Goal: Transaction & Acquisition: Purchase product/service

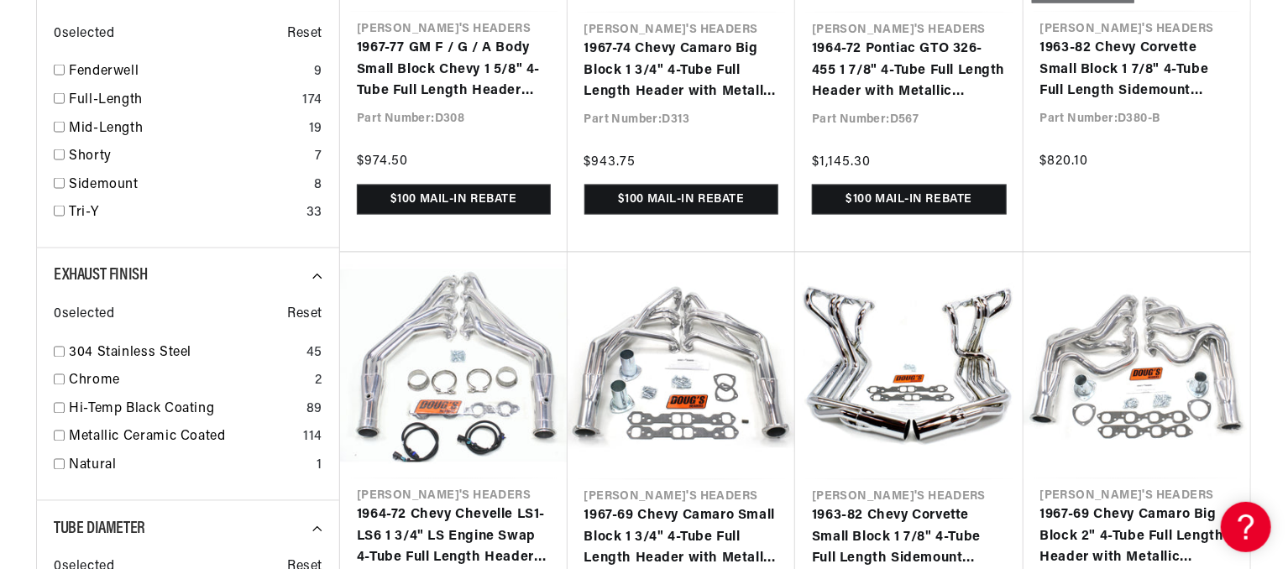
scroll to position [0, 121]
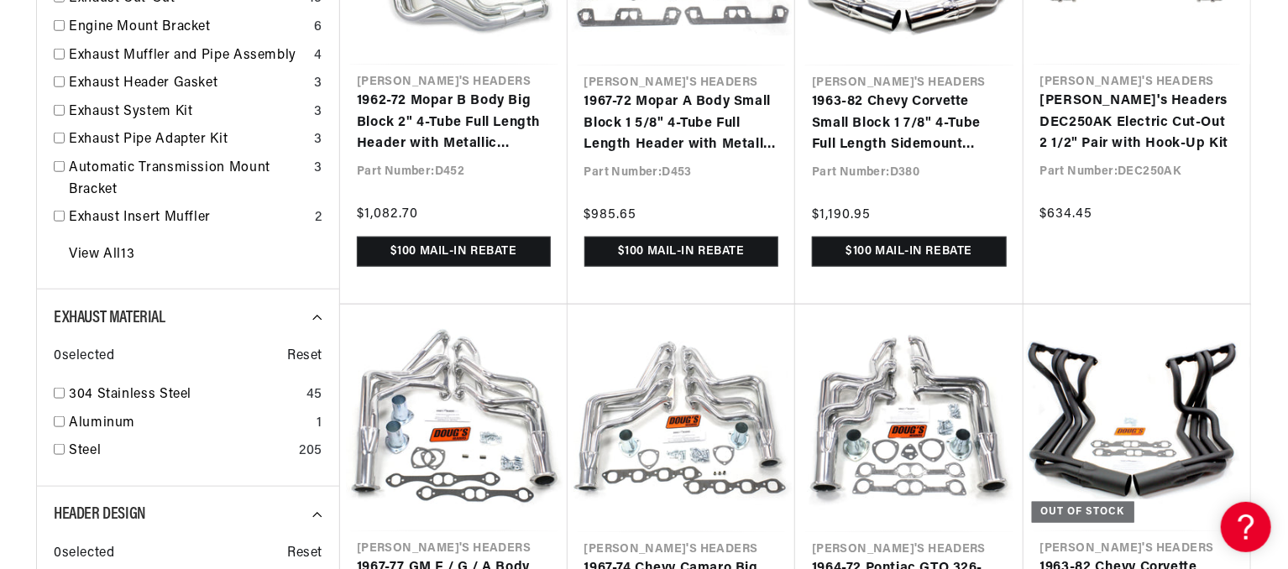
scroll to position [858, 0]
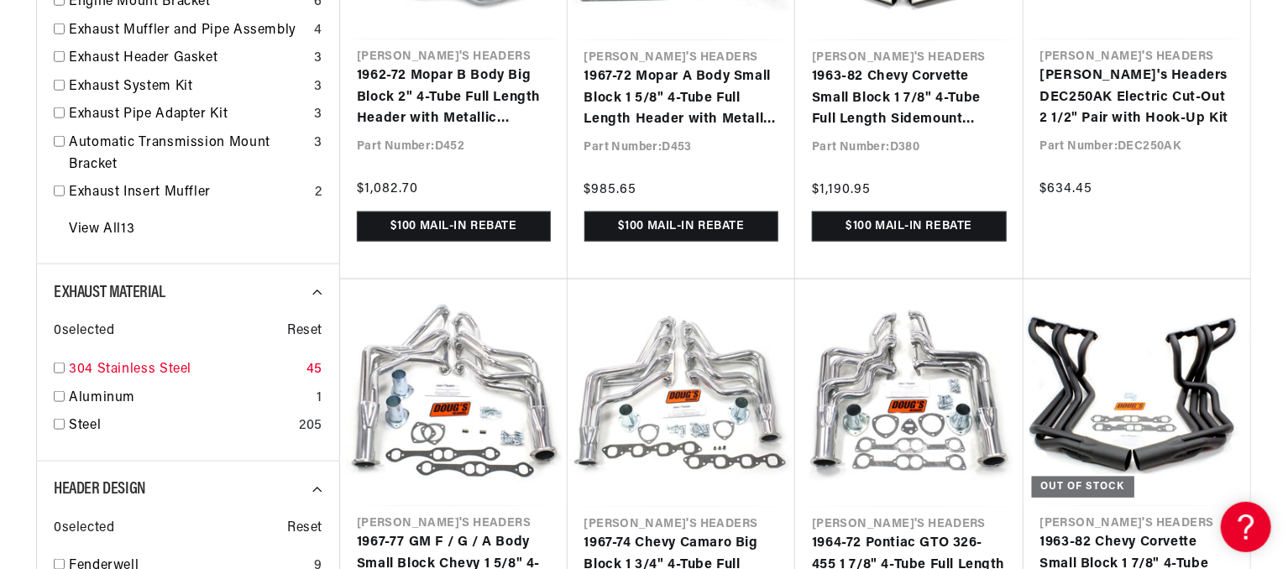
click at [64, 366] on input "checkbox" at bounding box center [59, 368] width 11 height 11
checkbox input "true"
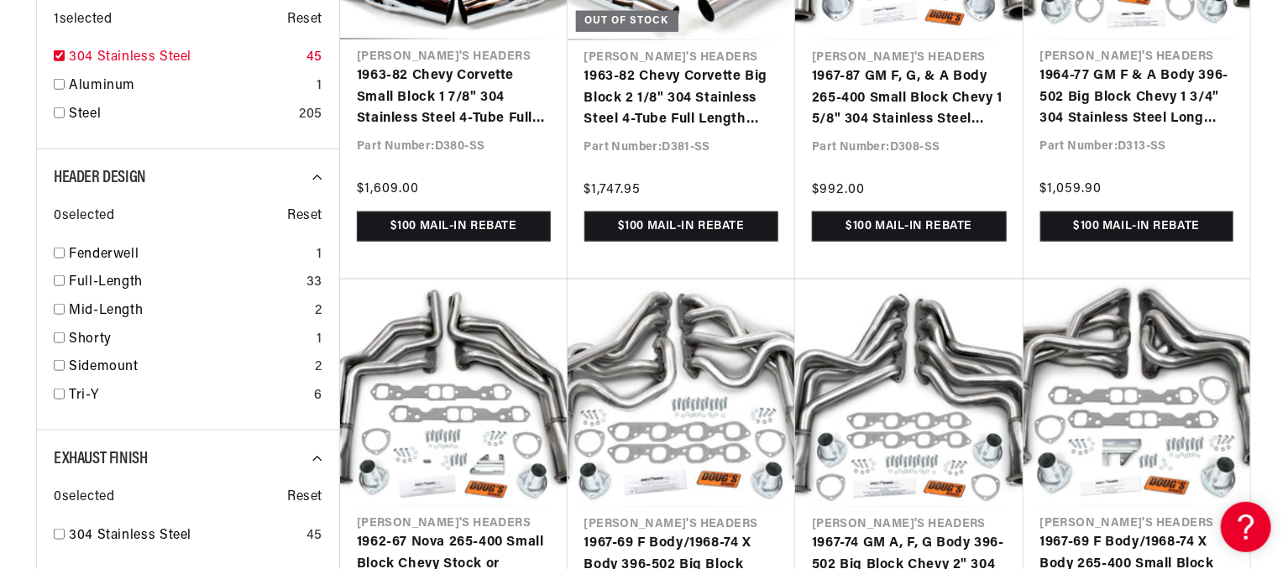
scroll to position [0, 626]
click at [54, 280] on input "checkbox" at bounding box center [59, 280] width 11 height 11
checkbox input "true"
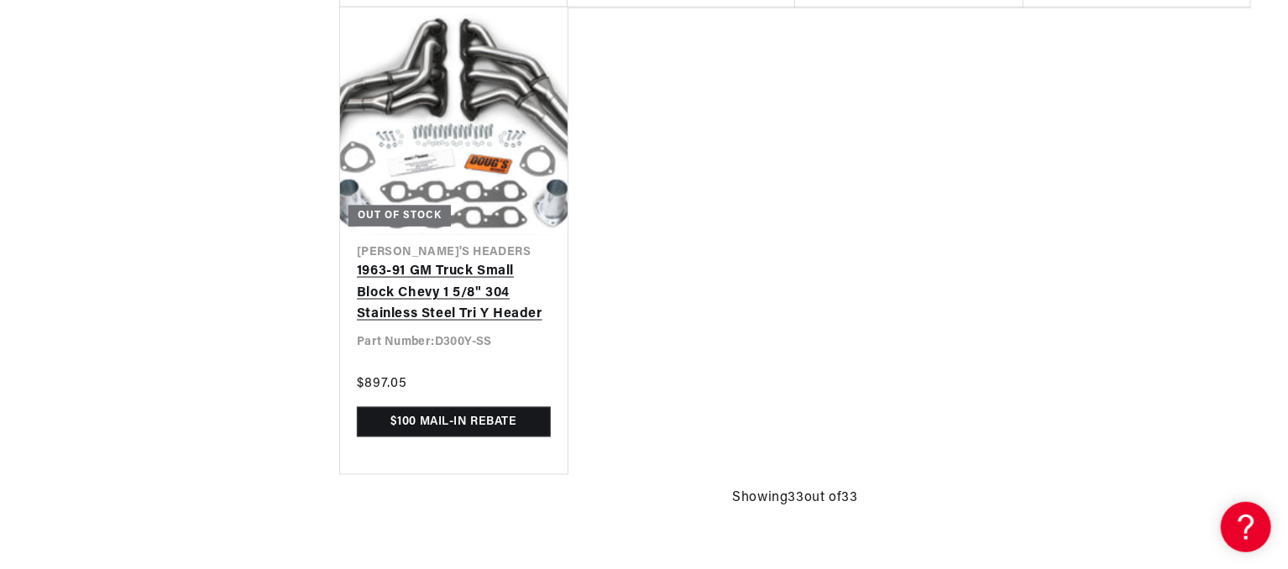
click at [396, 293] on link "1963-91 GM Truck Small Block Chevy 1 5/8" 304 Stainless Steel Tri Y Header" at bounding box center [454, 293] width 194 height 65
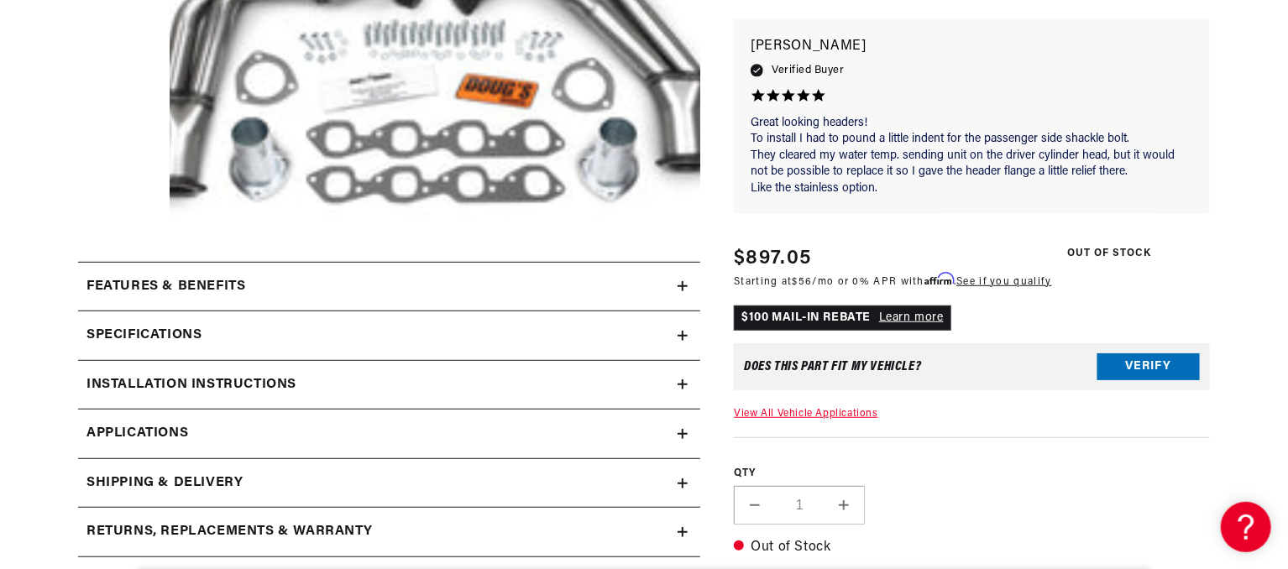
scroll to position [376, 0]
click at [684, 276] on summary "Features & Benefits" at bounding box center [389, 286] width 622 height 49
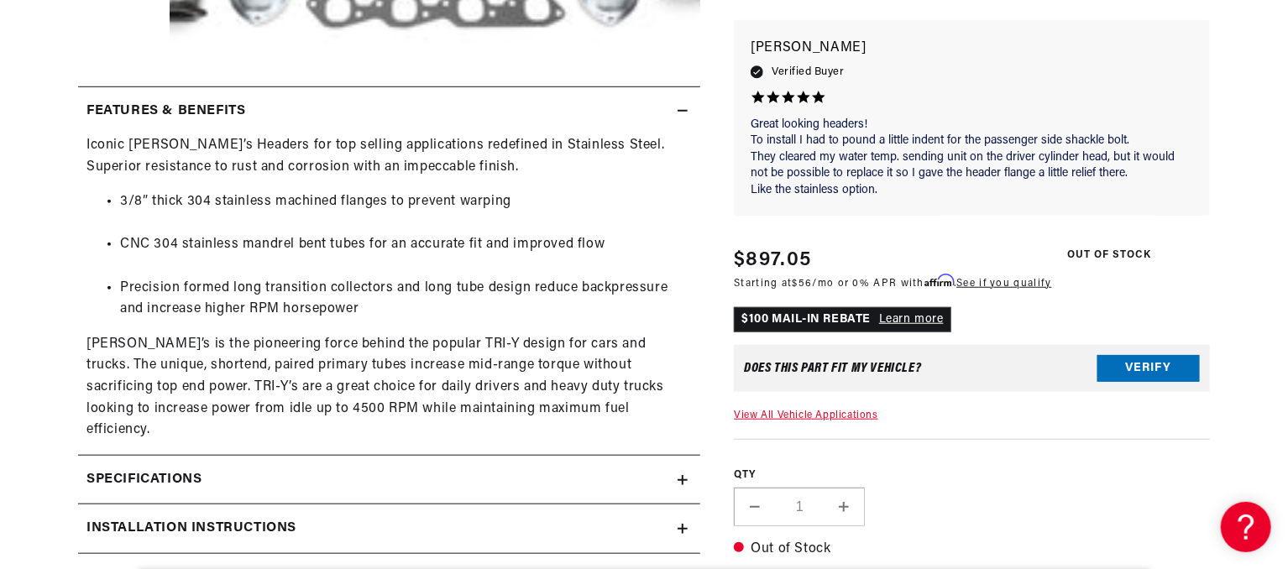
scroll to position [0, 626]
click at [458, 469] on div "Specifications" at bounding box center [378, 480] width 600 height 22
